Goal: Navigation & Orientation: Find specific page/section

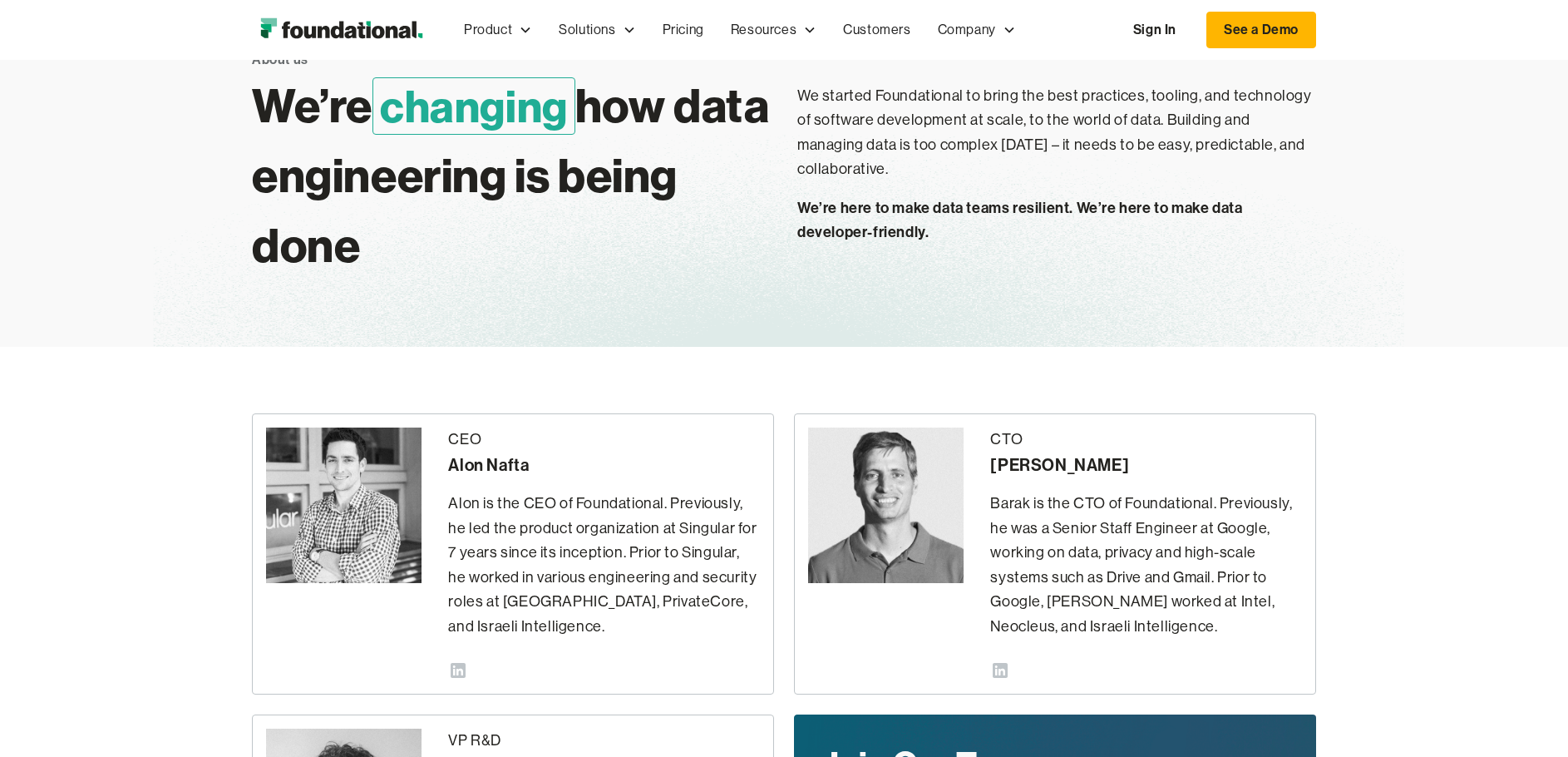
scroll to position [67, 0]
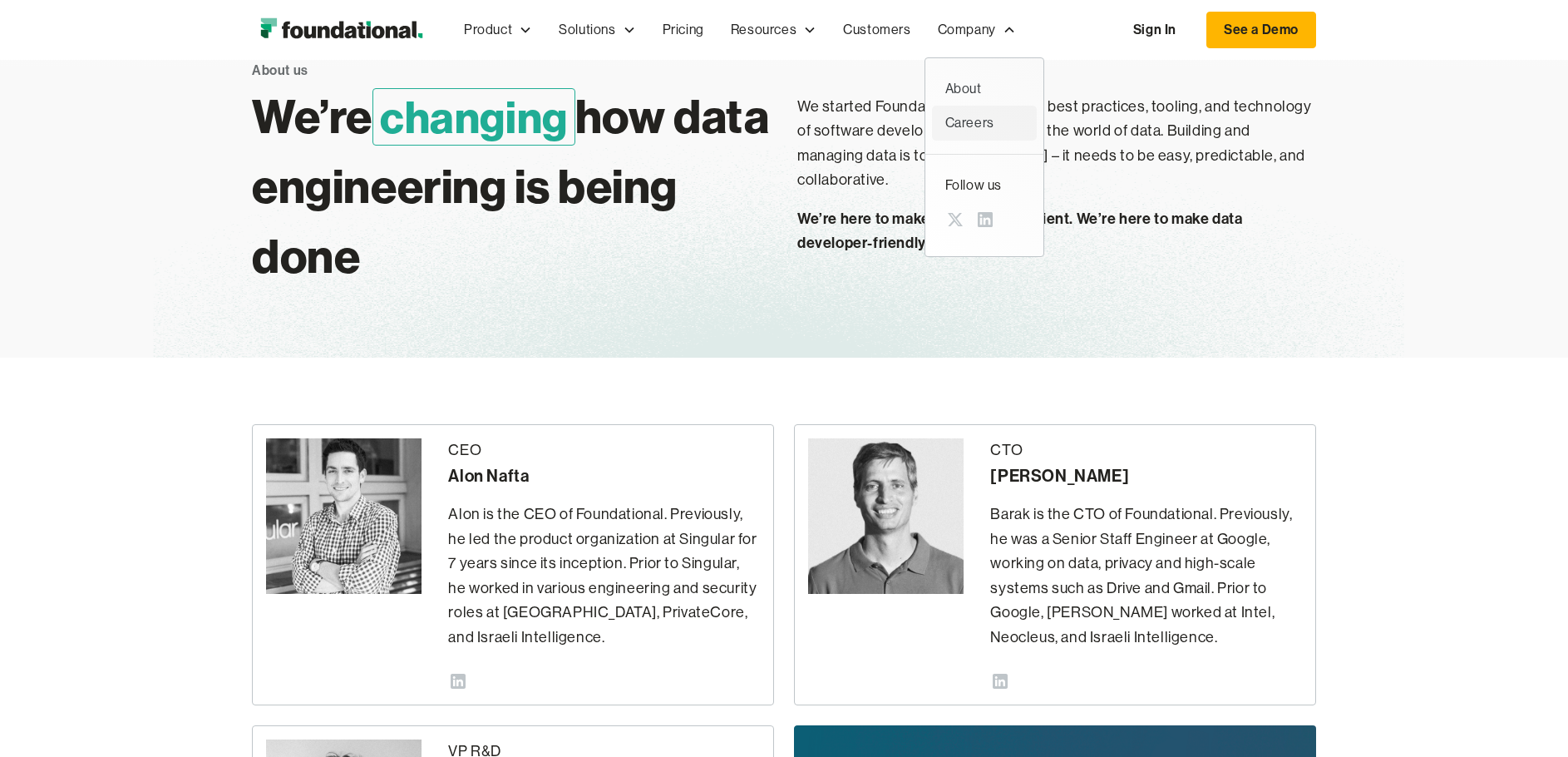
click at [974, 114] on div "Careers" at bounding box center [985, 124] width 79 height 22
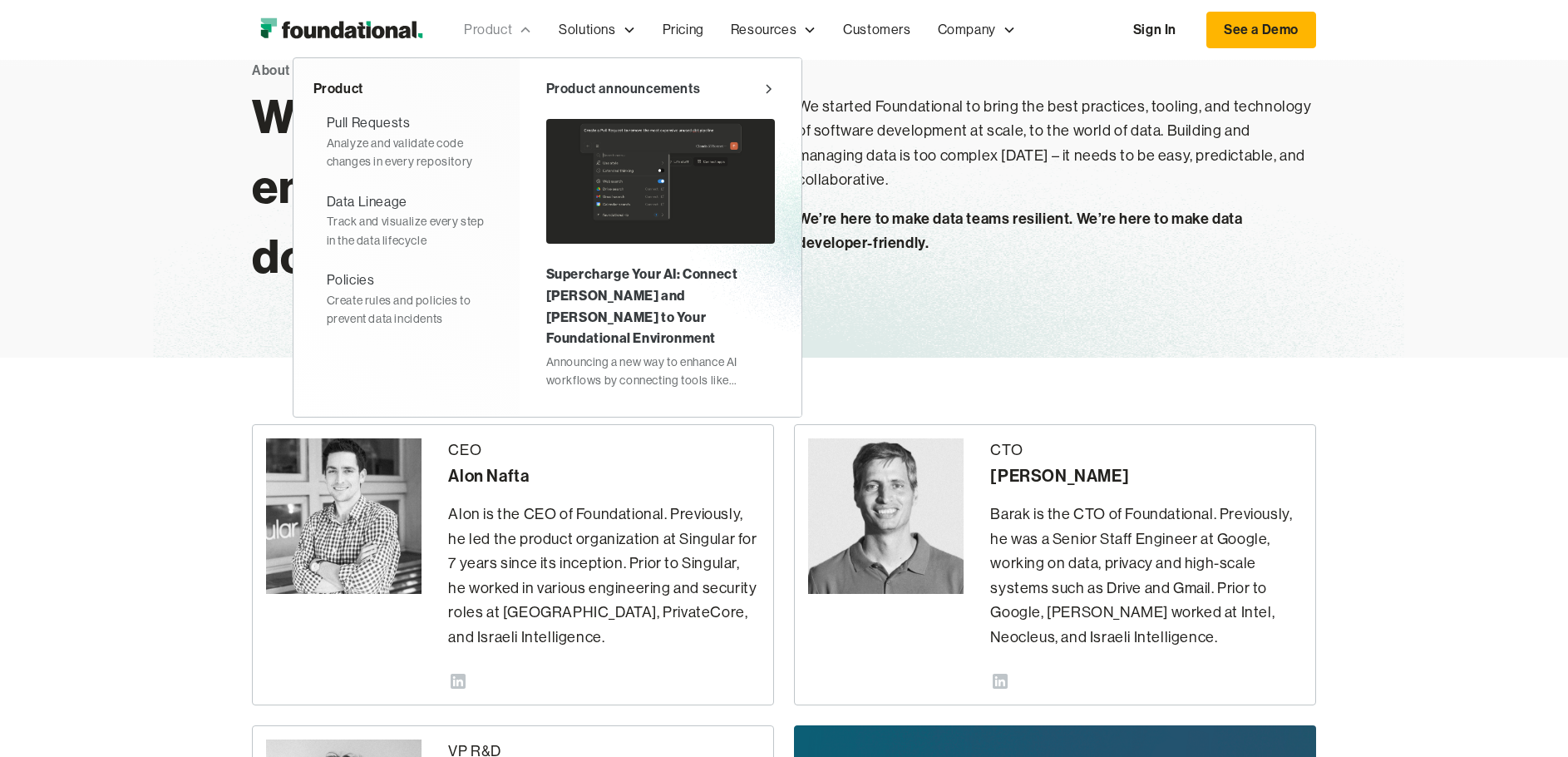
click at [511, 31] on div "Product" at bounding box center [488, 30] width 48 height 22
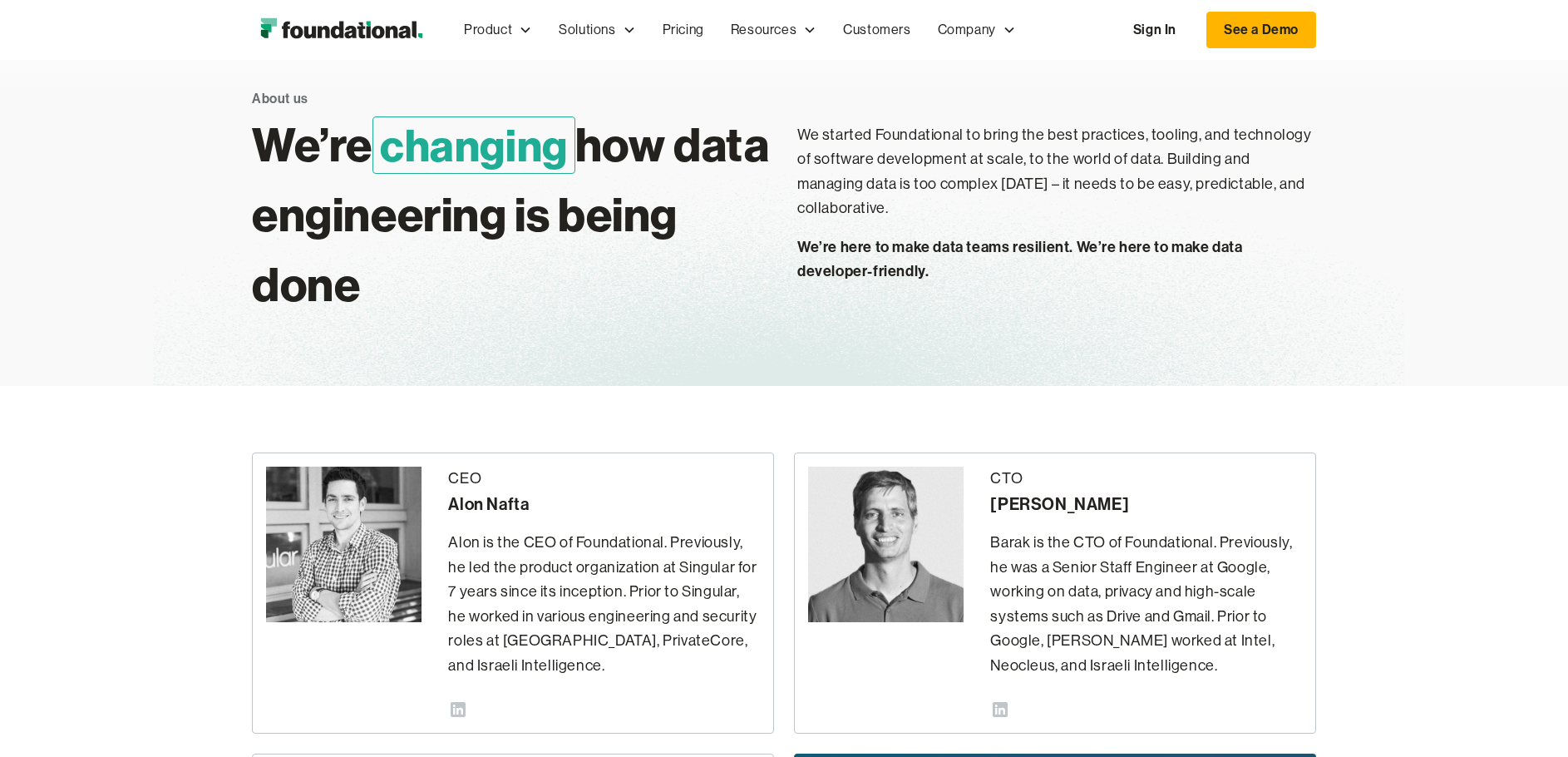
scroll to position [25, 0]
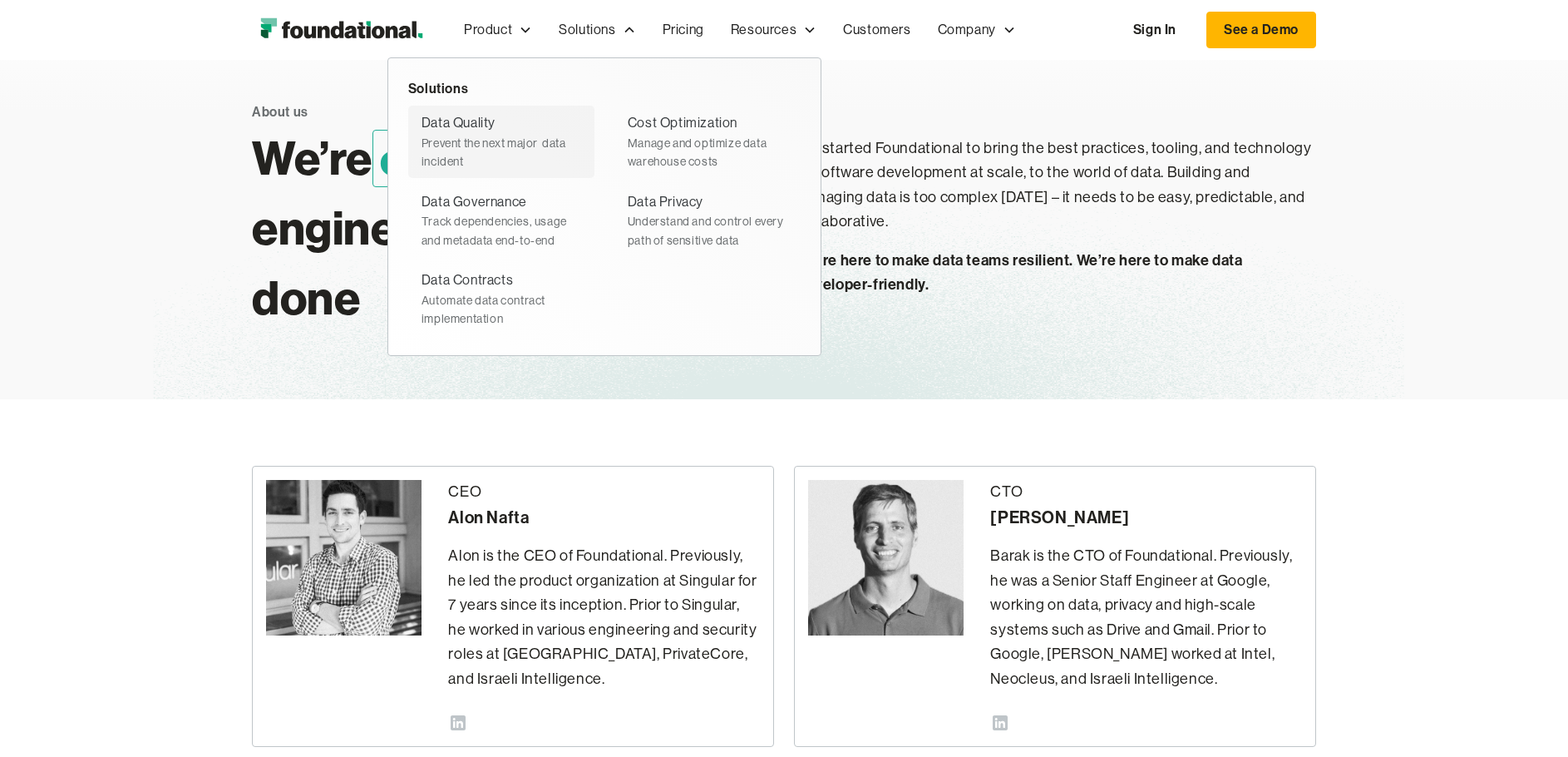
click at [515, 141] on div "Prevent the next major  data incident" at bounding box center [501, 152] width 159 height 38
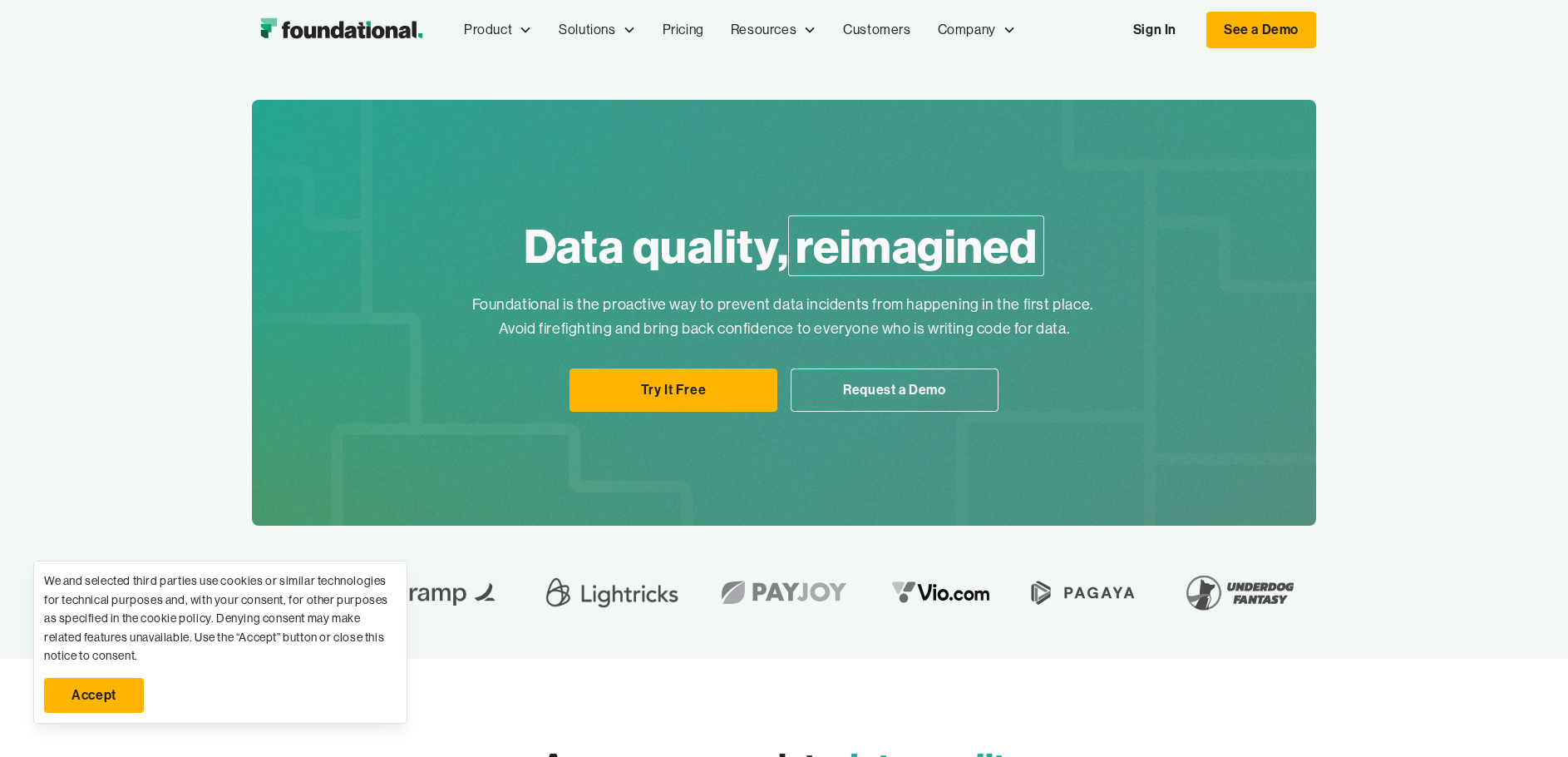
click at [346, 31] on img "home" at bounding box center [341, 29] width 179 height 33
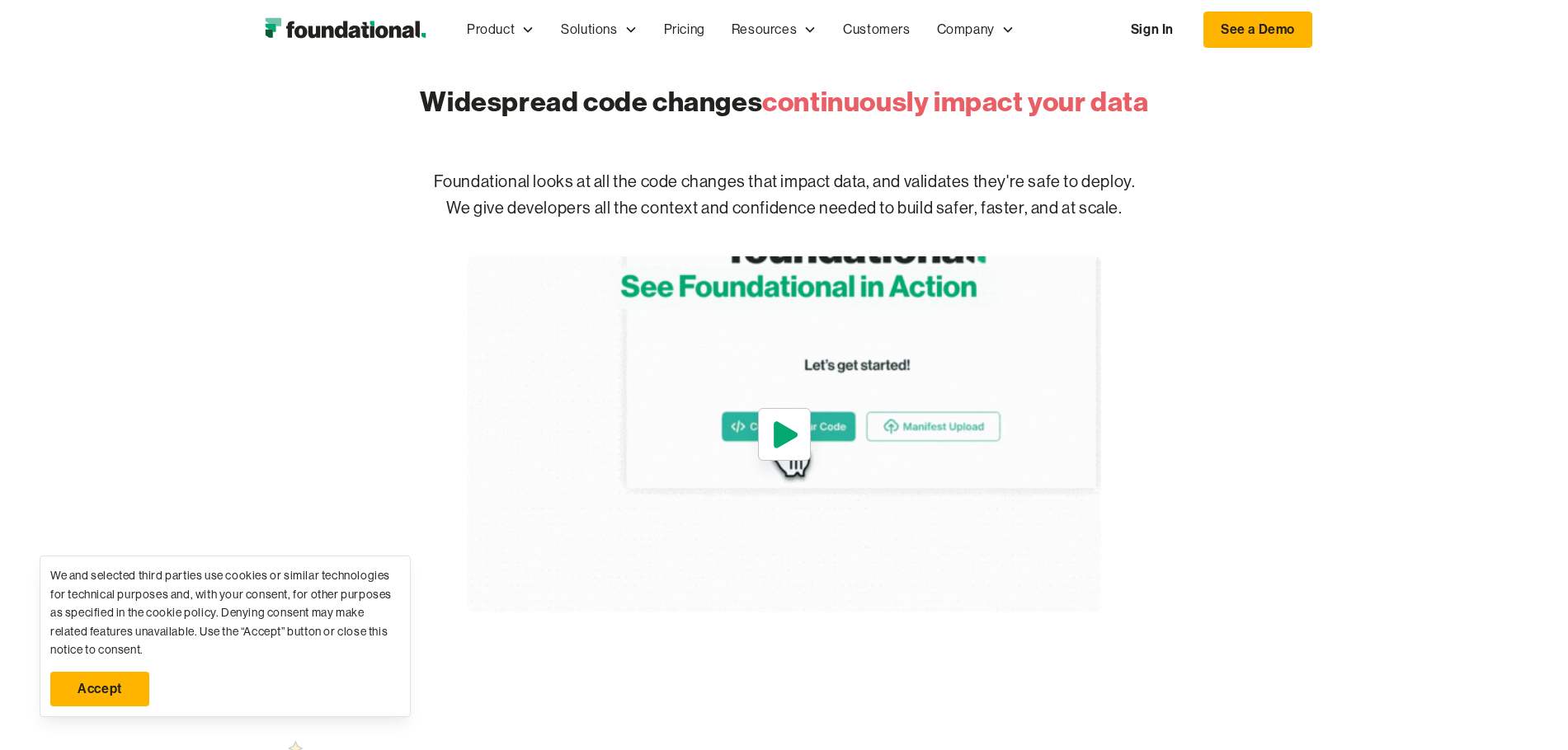
scroll to position [689, 0]
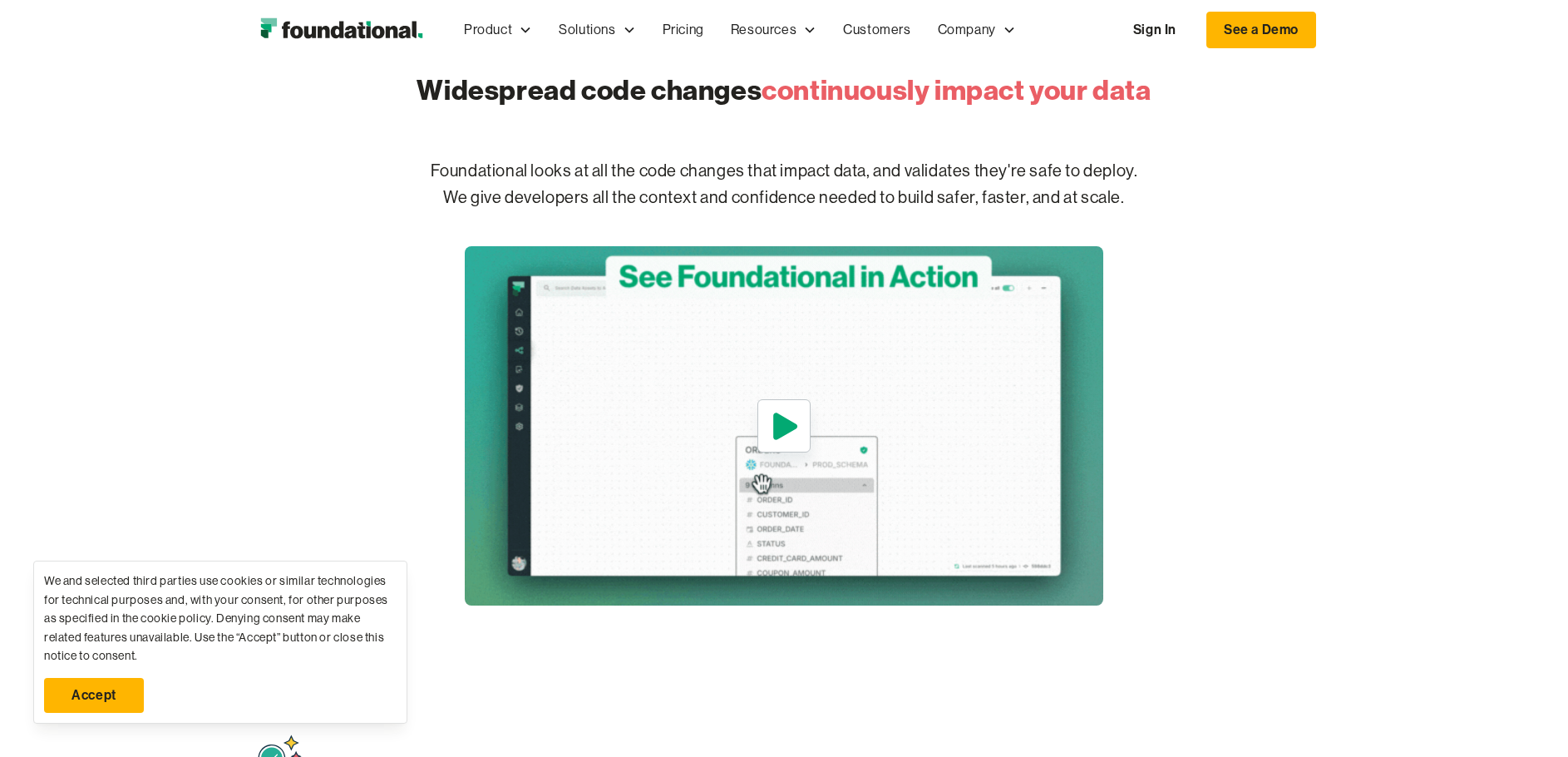
click at [779, 443] on icon "open lightbox" at bounding box center [784, 426] width 38 height 40
